Goal: Task Accomplishment & Management: Use online tool/utility

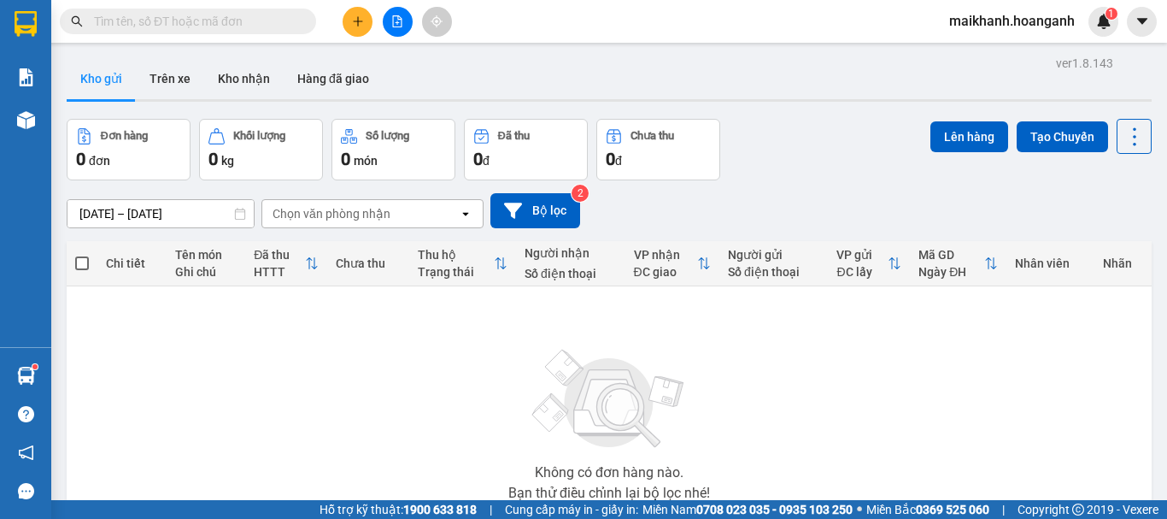
click at [174, 18] on input "text" at bounding box center [195, 21] width 202 height 19
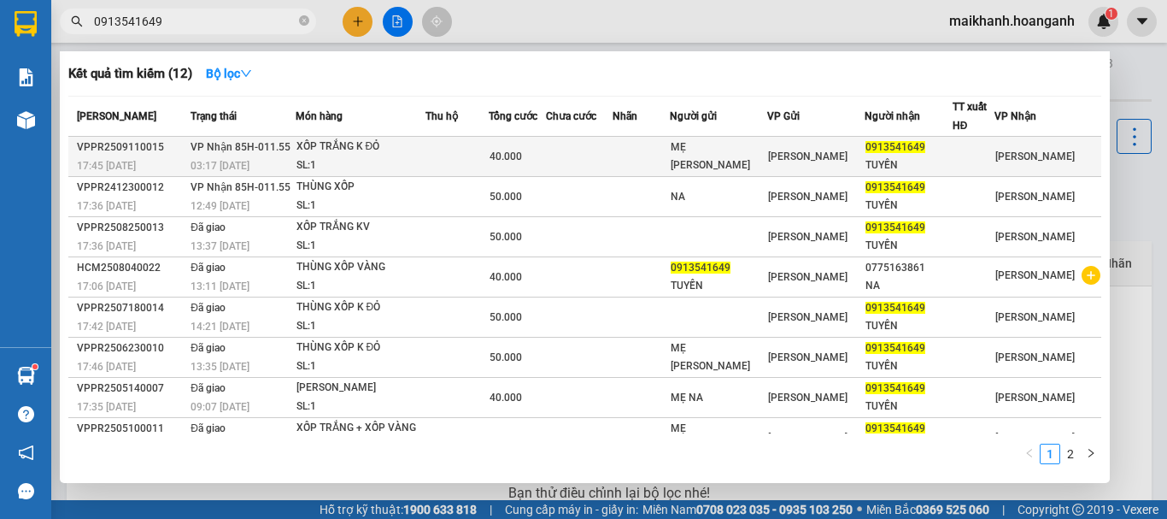
type input "0913541649"
click at [316, 162] on div "SL: 1" at bounding box center [360, 165] width 128 height 19
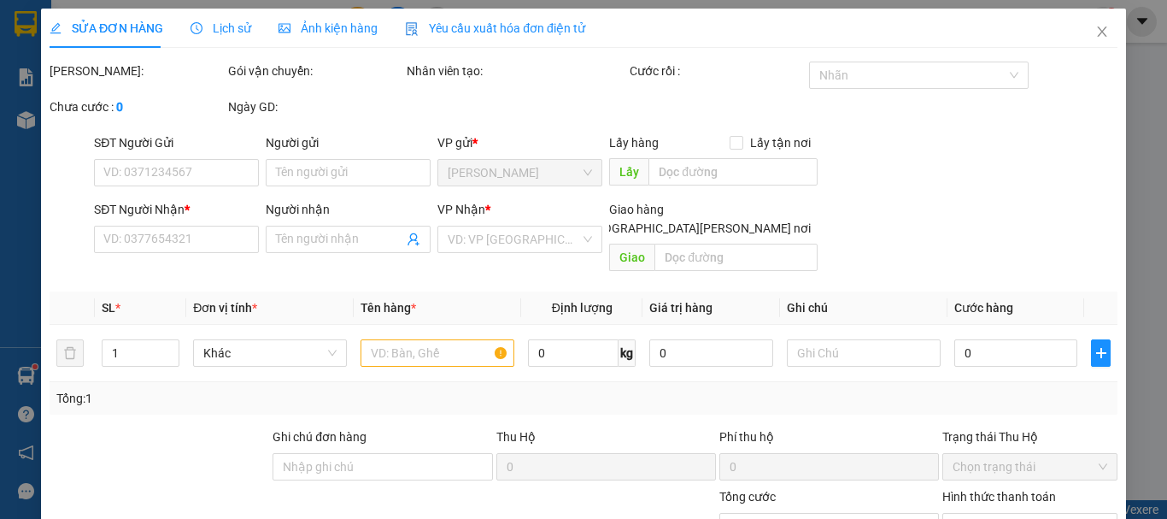
type input "MẸ [PERSON_NAME]"
type input "0913541649"
type input "TUYỀN"
type input "40.000"
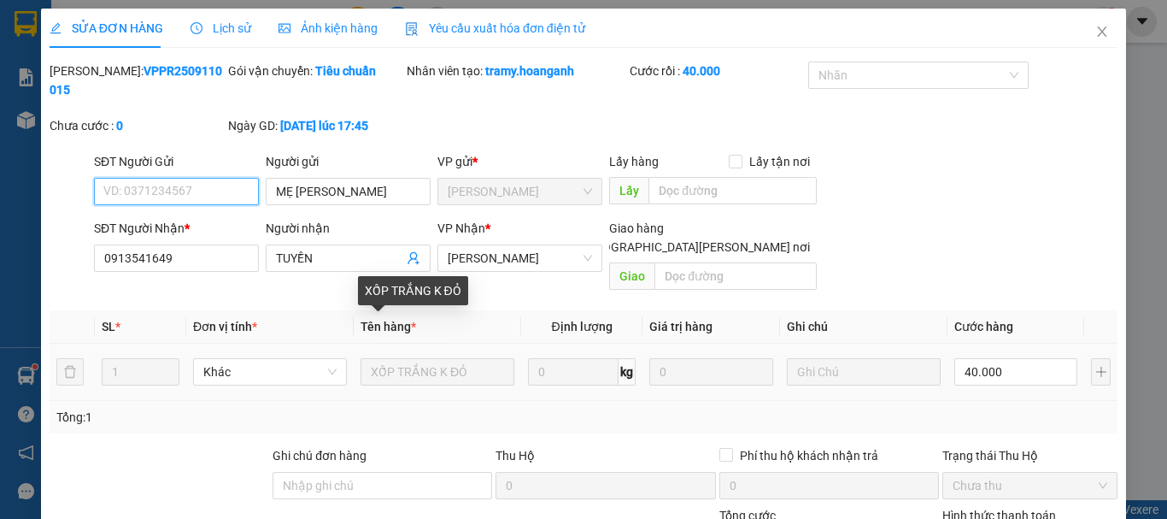
scroll to position [170, 0]
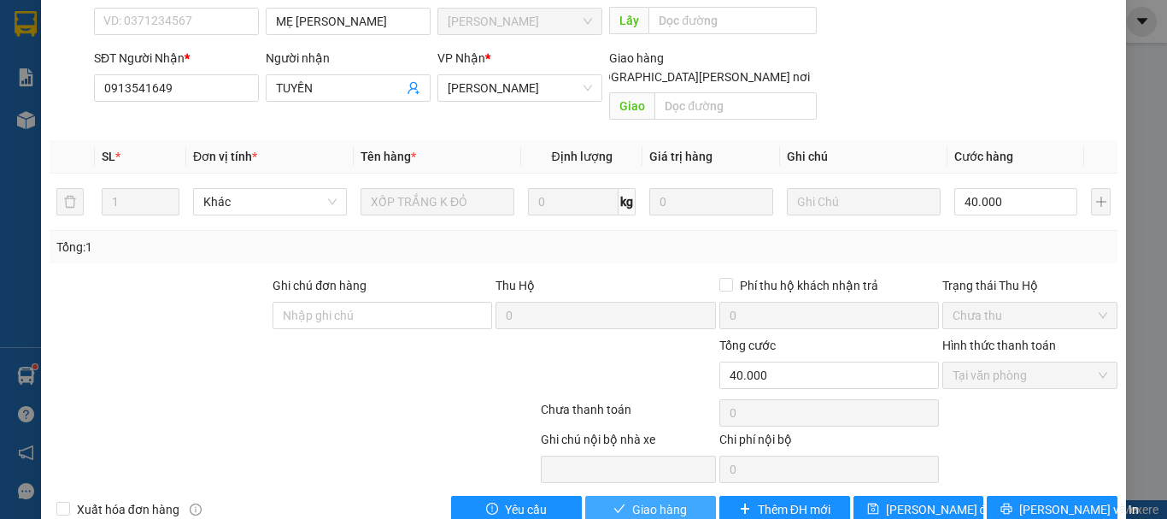
click at [666, 500] on span "Giao hàng" at bounding box center [659, 509] width 55 height 19
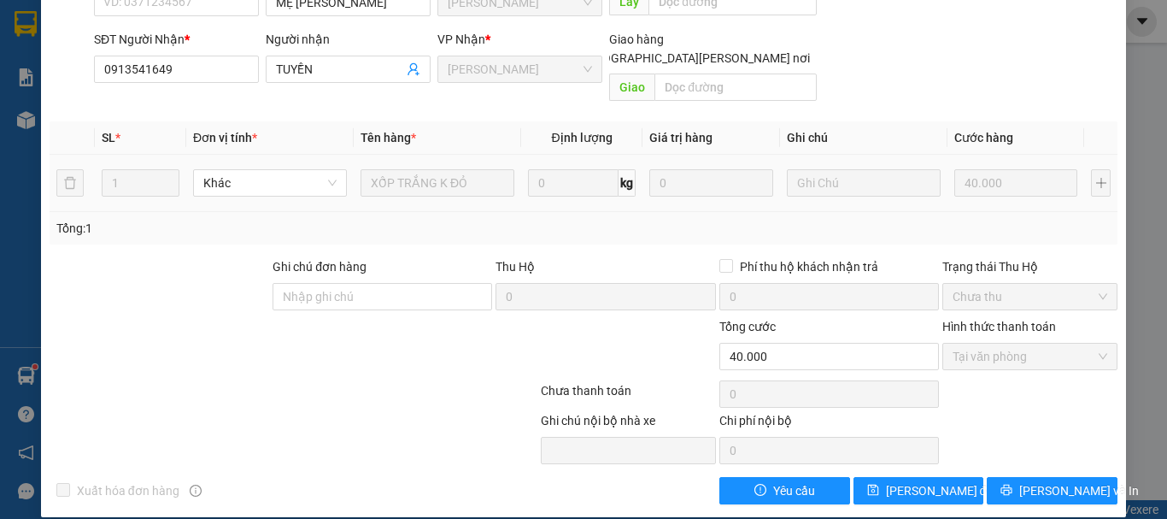
scroll to position [0, 0]
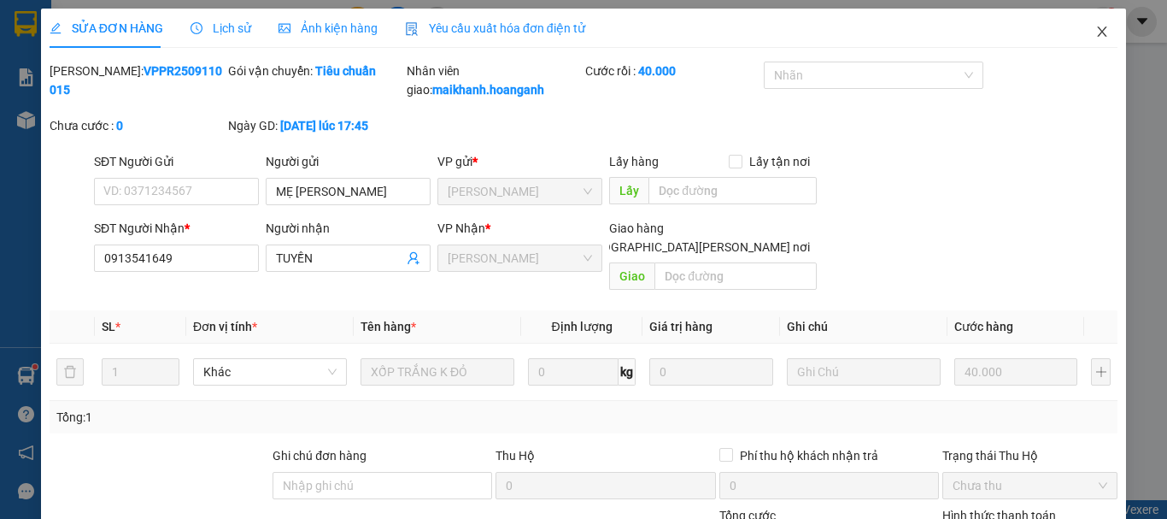
click at [1095, 38] on icon "close" at bounding box center [1102, 32] width 14 height 14
